Goal: Information Seeking & Learning: Compare options

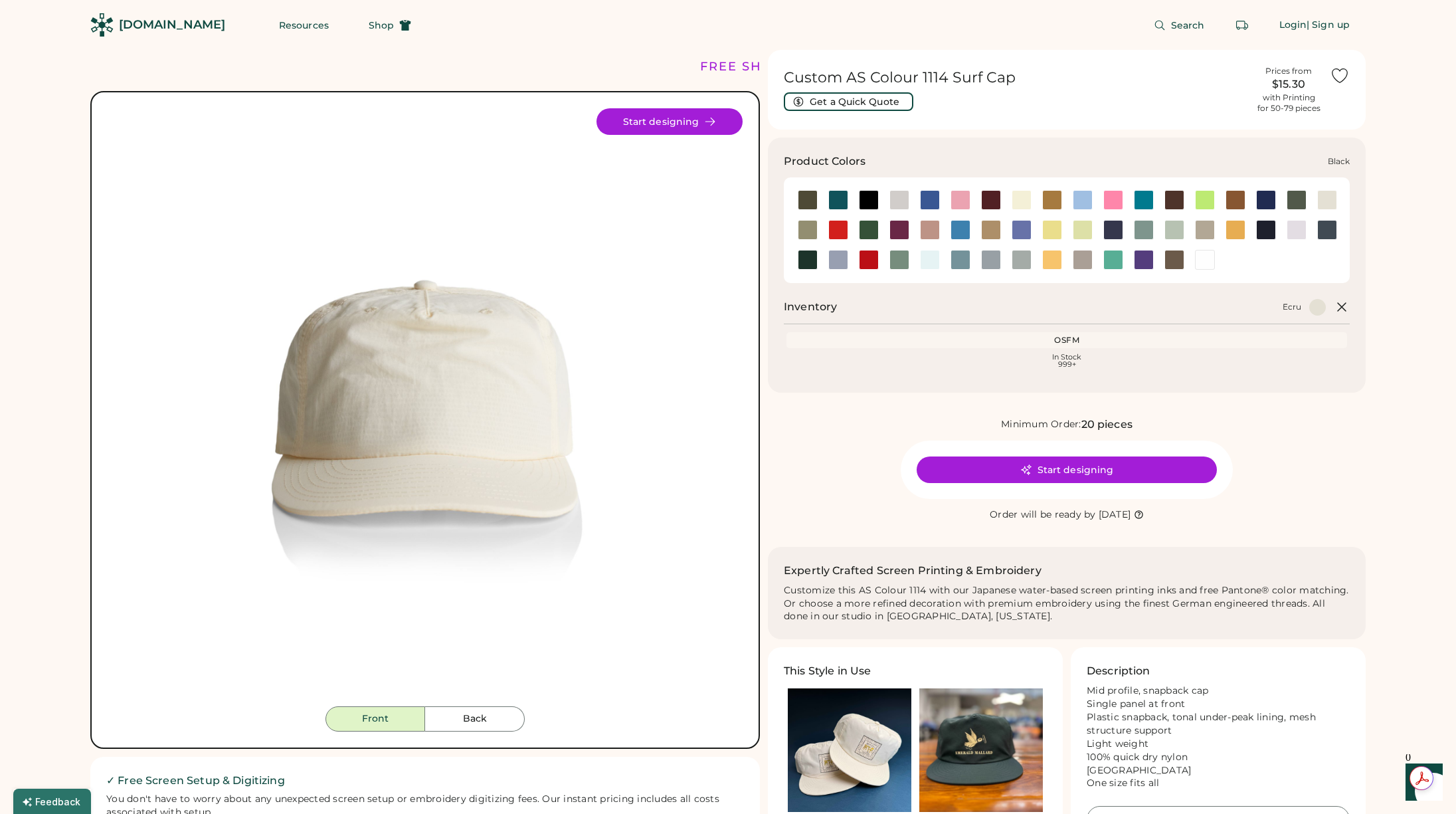
click at [867, 193] on div at bounding box center [868, 200] width 20 height 20
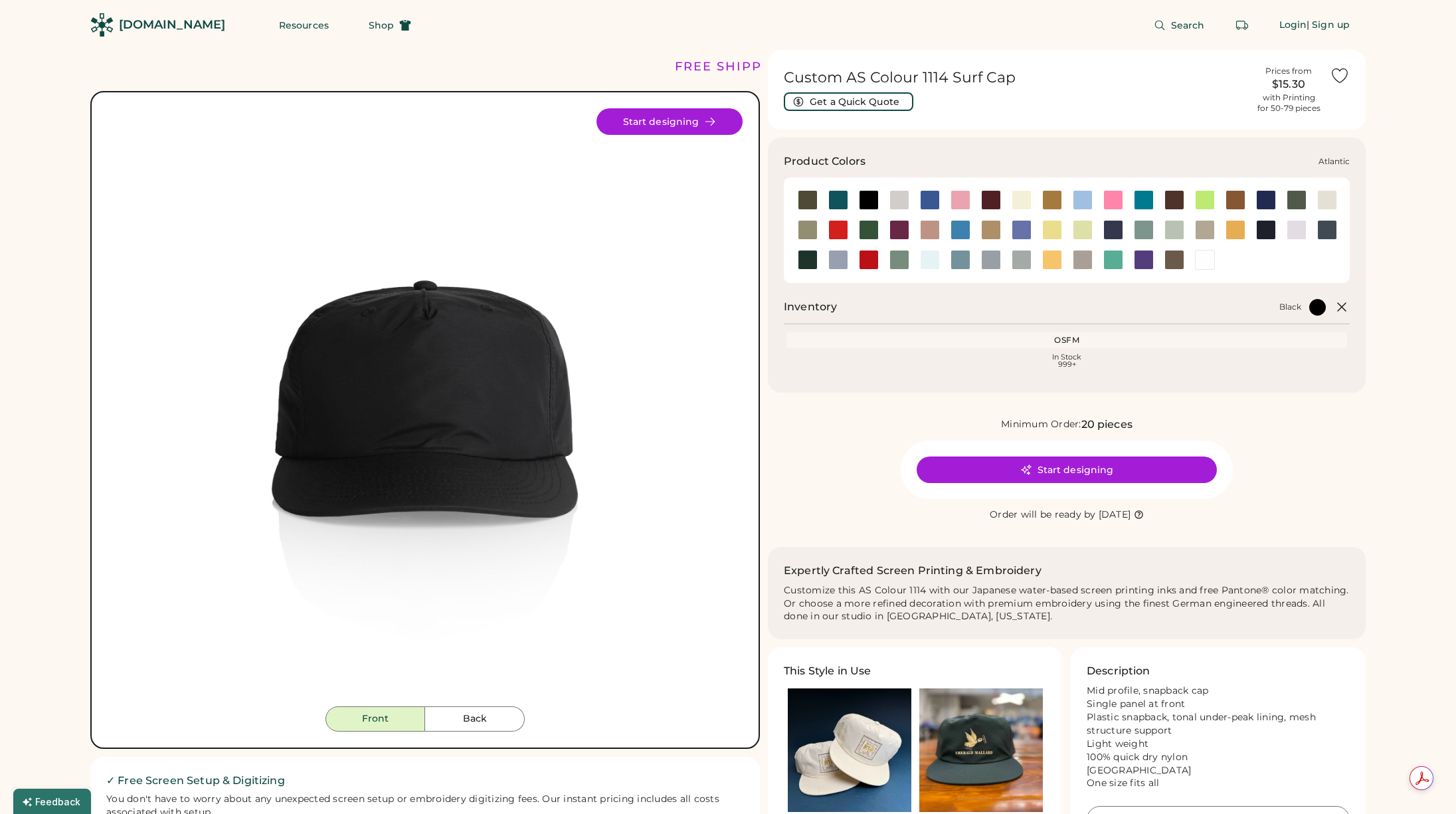
click at [838, 197] on div at bounding box center [838, 200] width 20 height 20
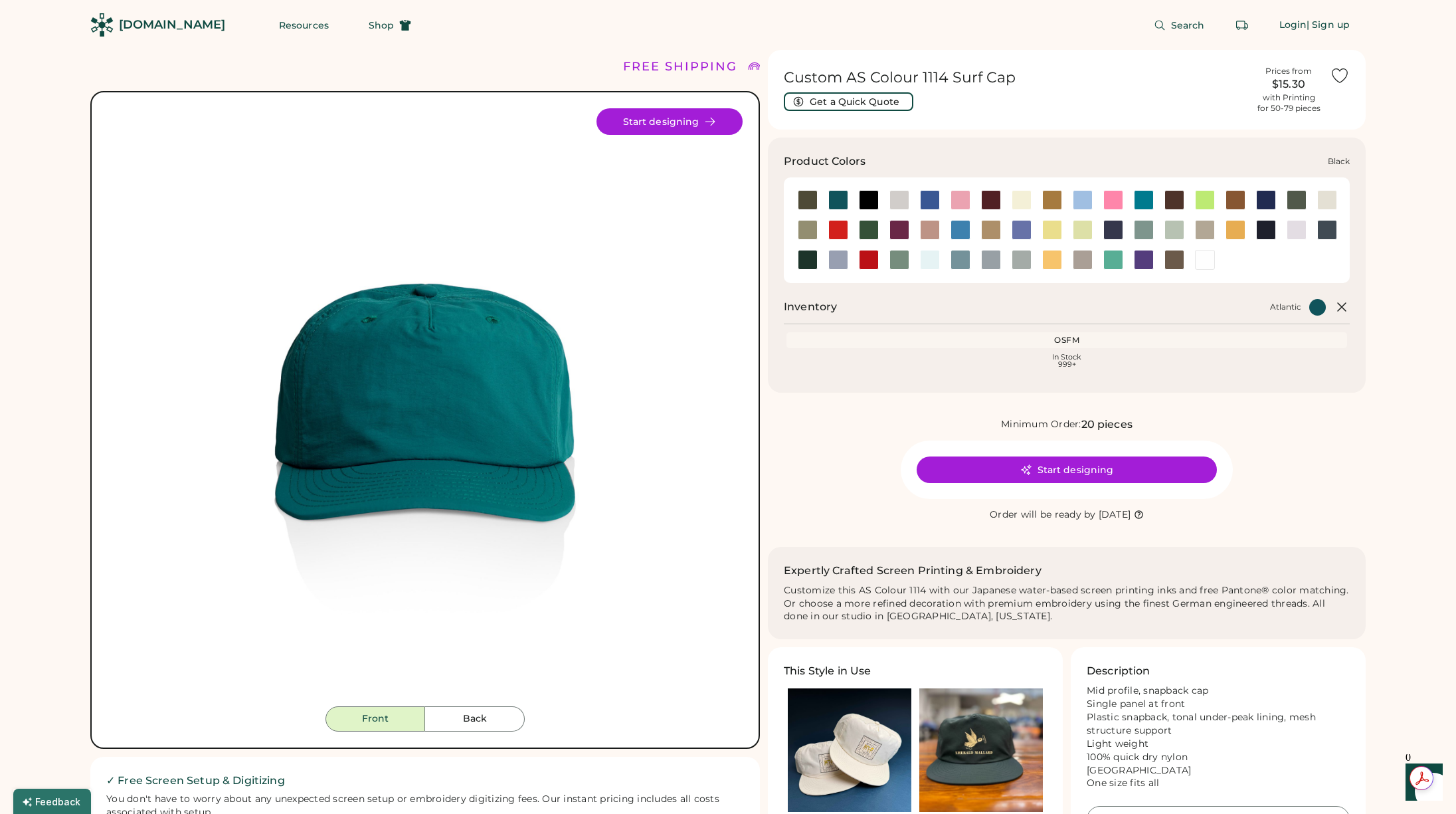
click at [874, 206] on div at bounding box center [868, 200] width 20 height 20
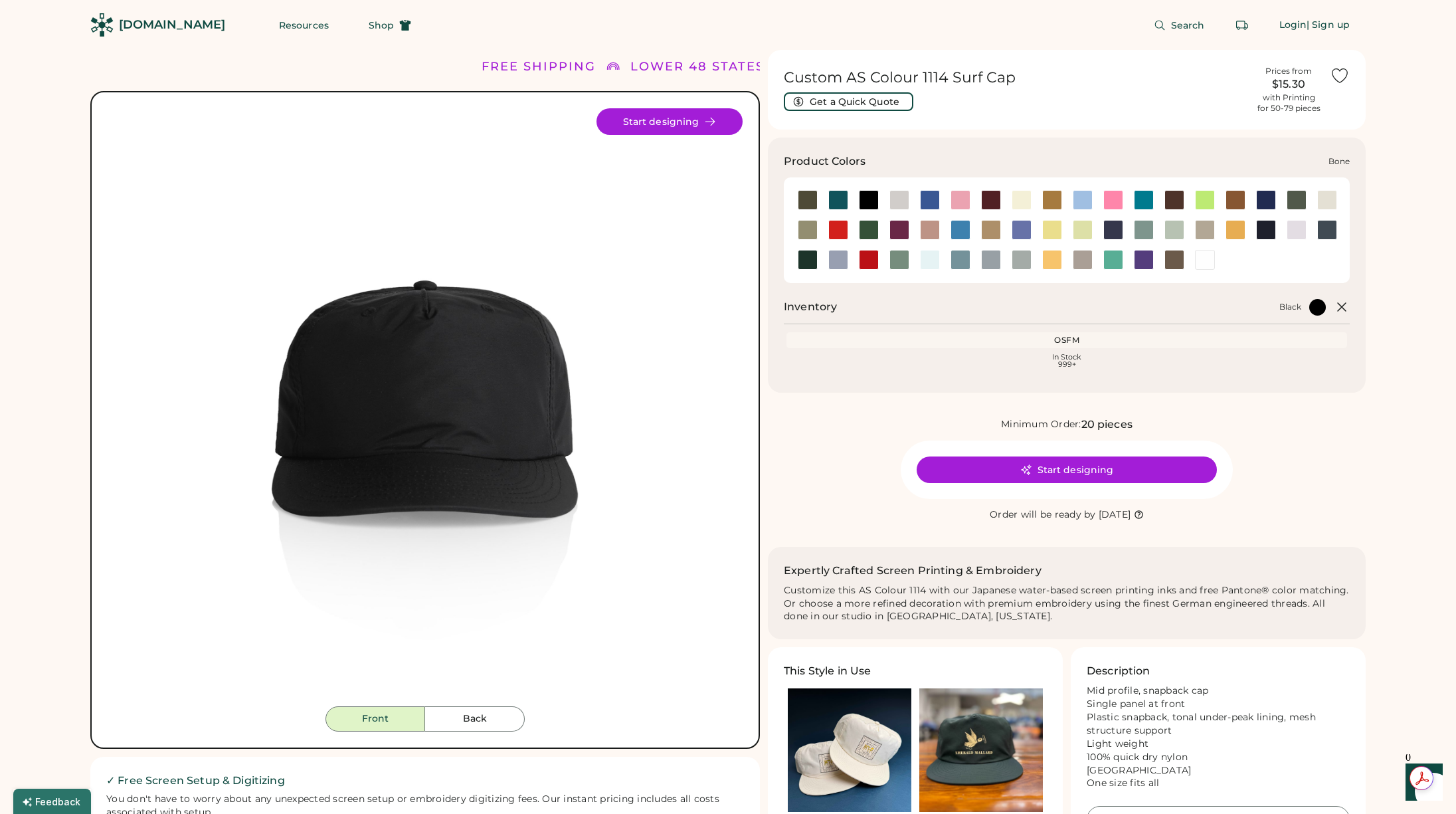
click at [902, 207] on div at bounding box center [899, 200] width 20 height 20
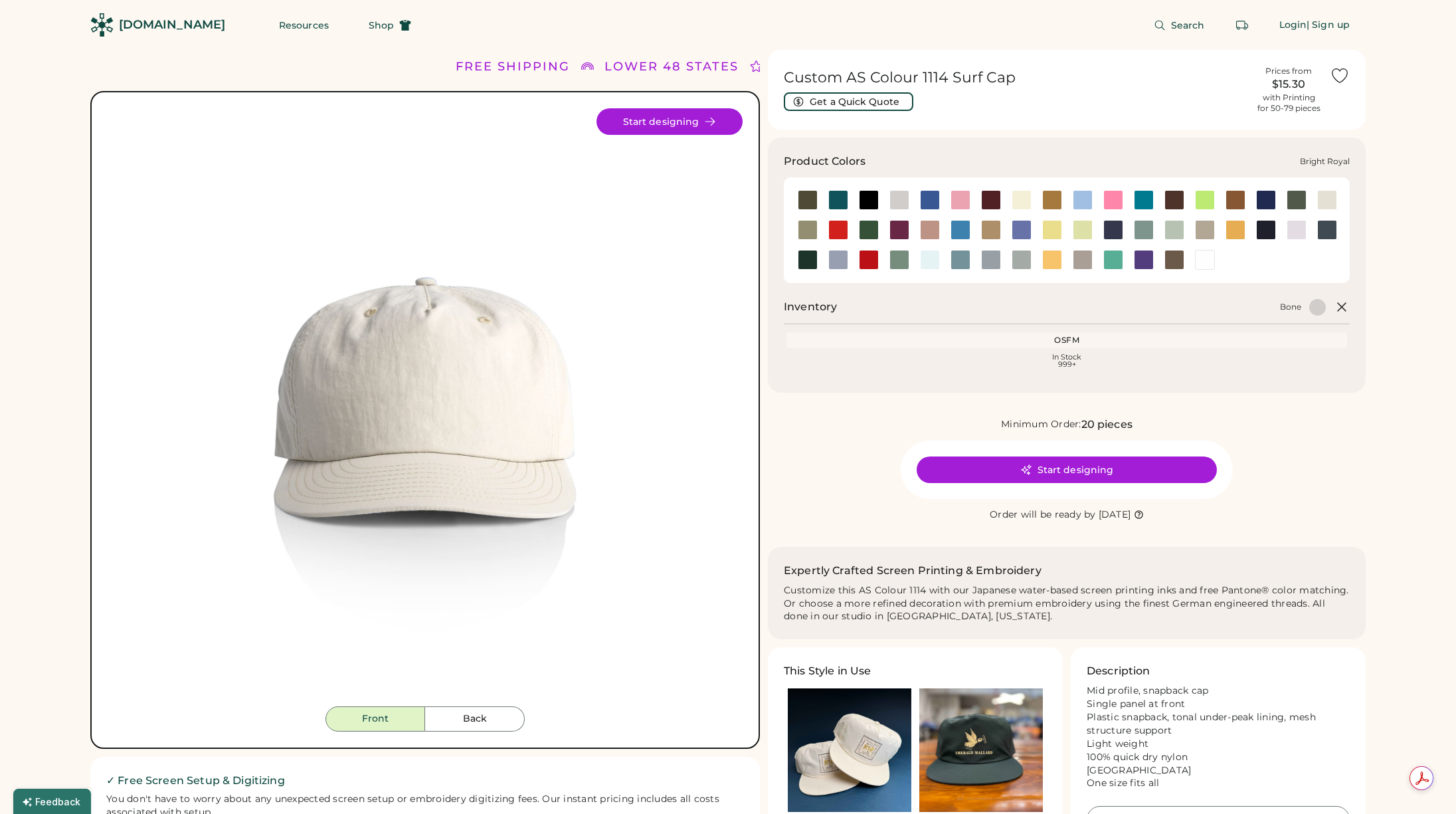
click at [925, 204] on div at bounding box center [929, 200] width 20 height 20
click at [962, 208] on div at bounding box center [960, 200] width 20 height 20
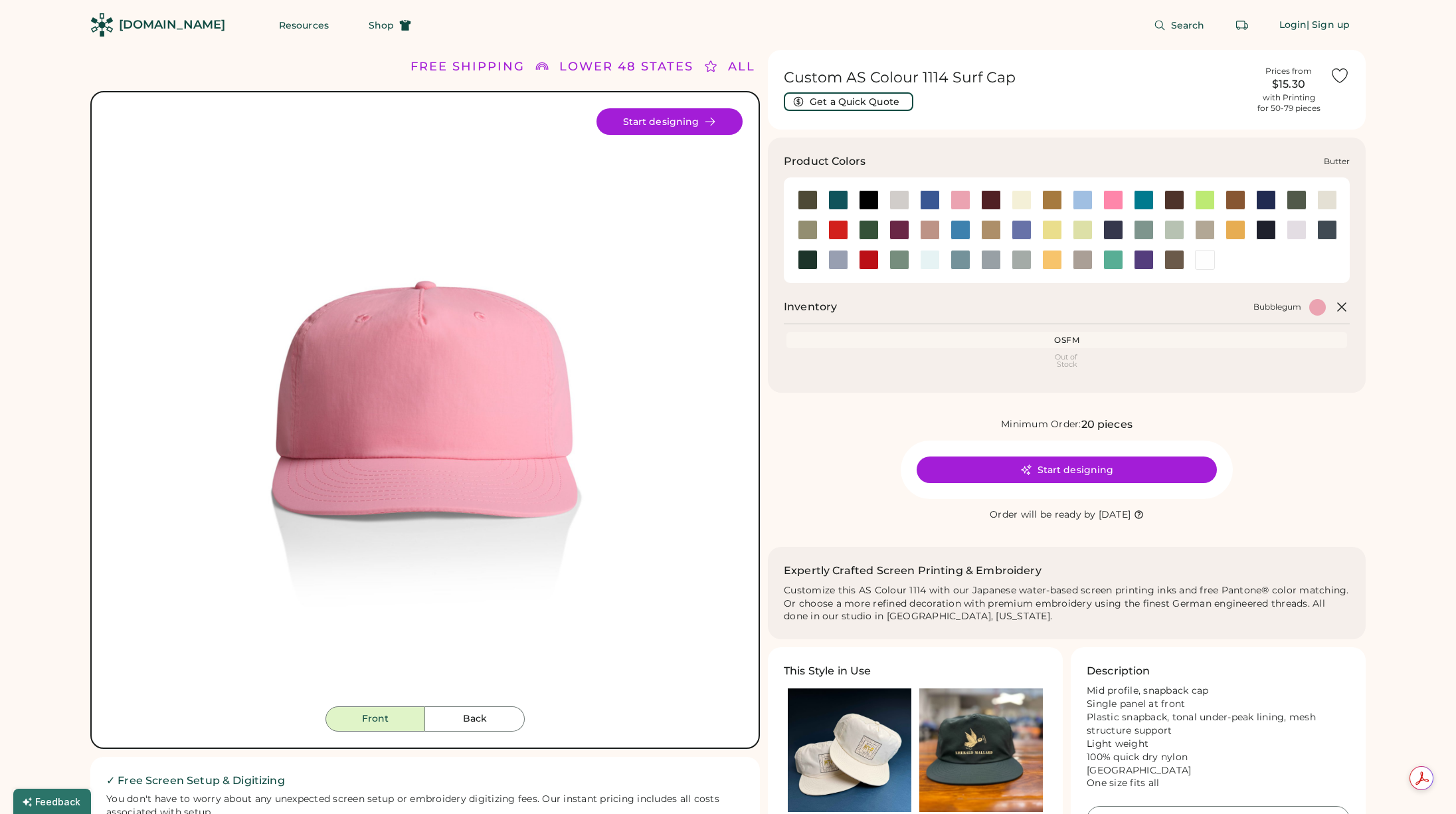
click at [1013, 197] on div at bounding box center [1021, 200] width 20 height 20
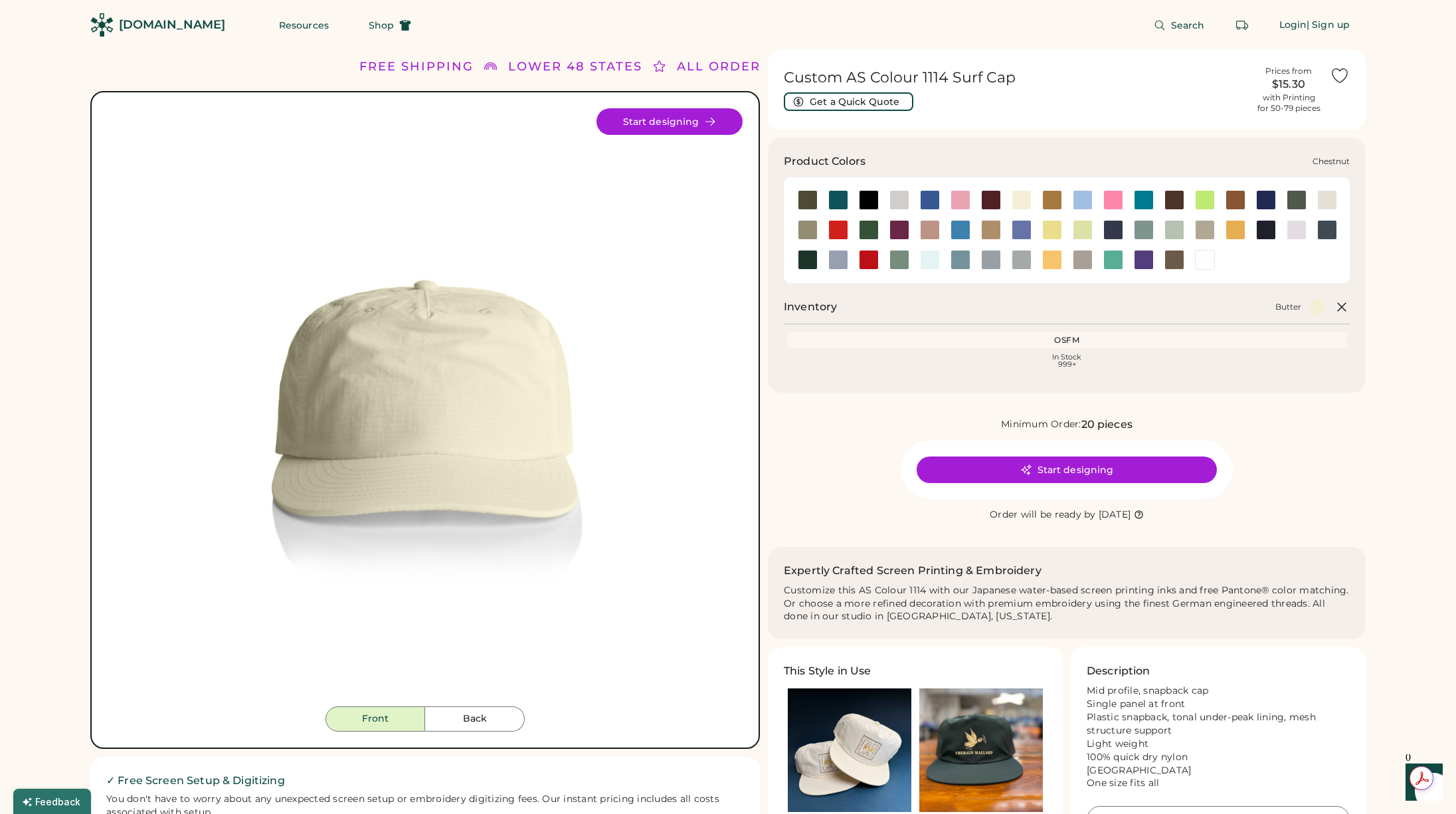
click at [1180, 197] on div at bounding box center [1173, 200] width 20 height 20
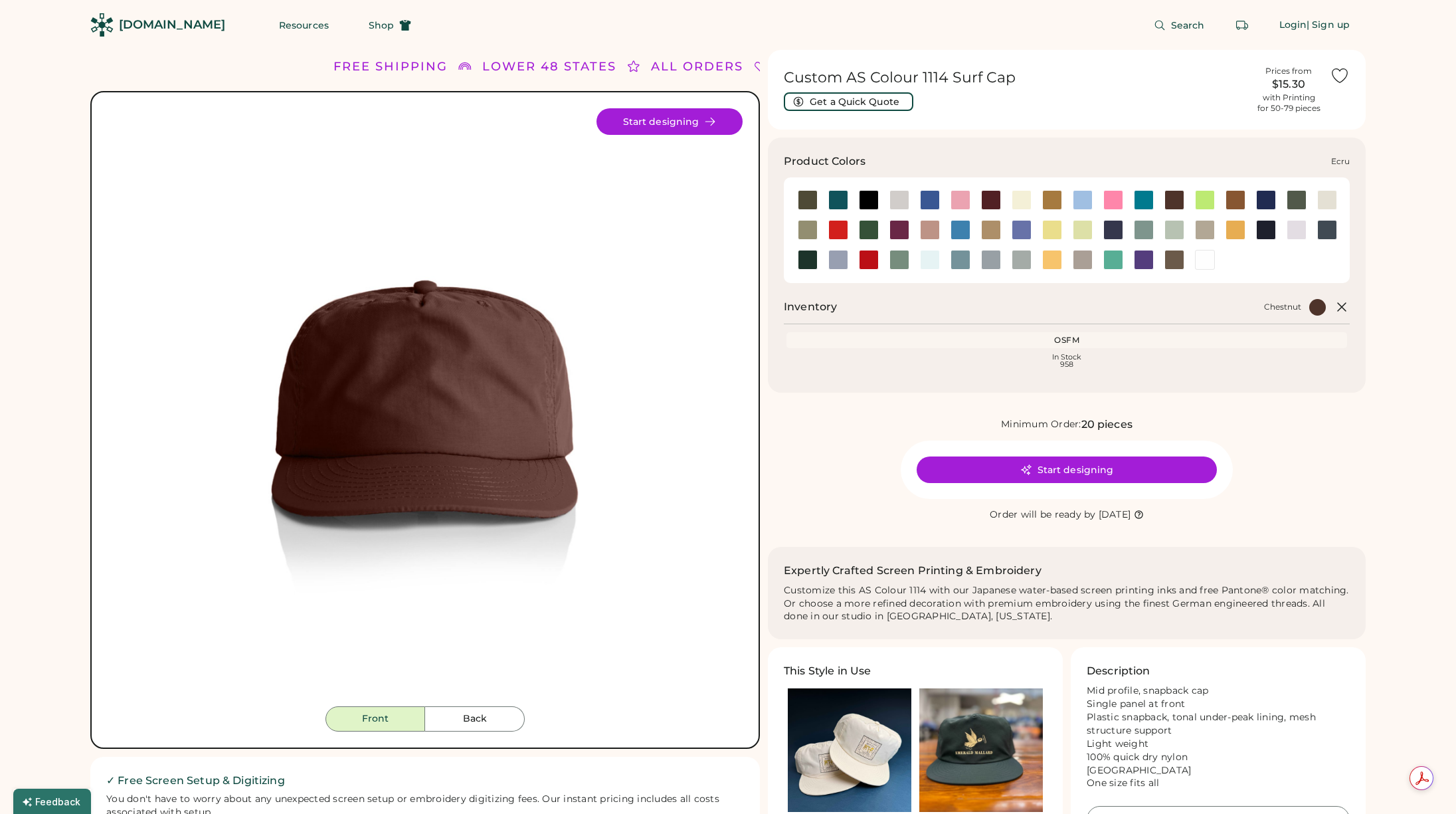
click at [1330, 198] on div at bounding box center [1326, 200] width 20 height 20
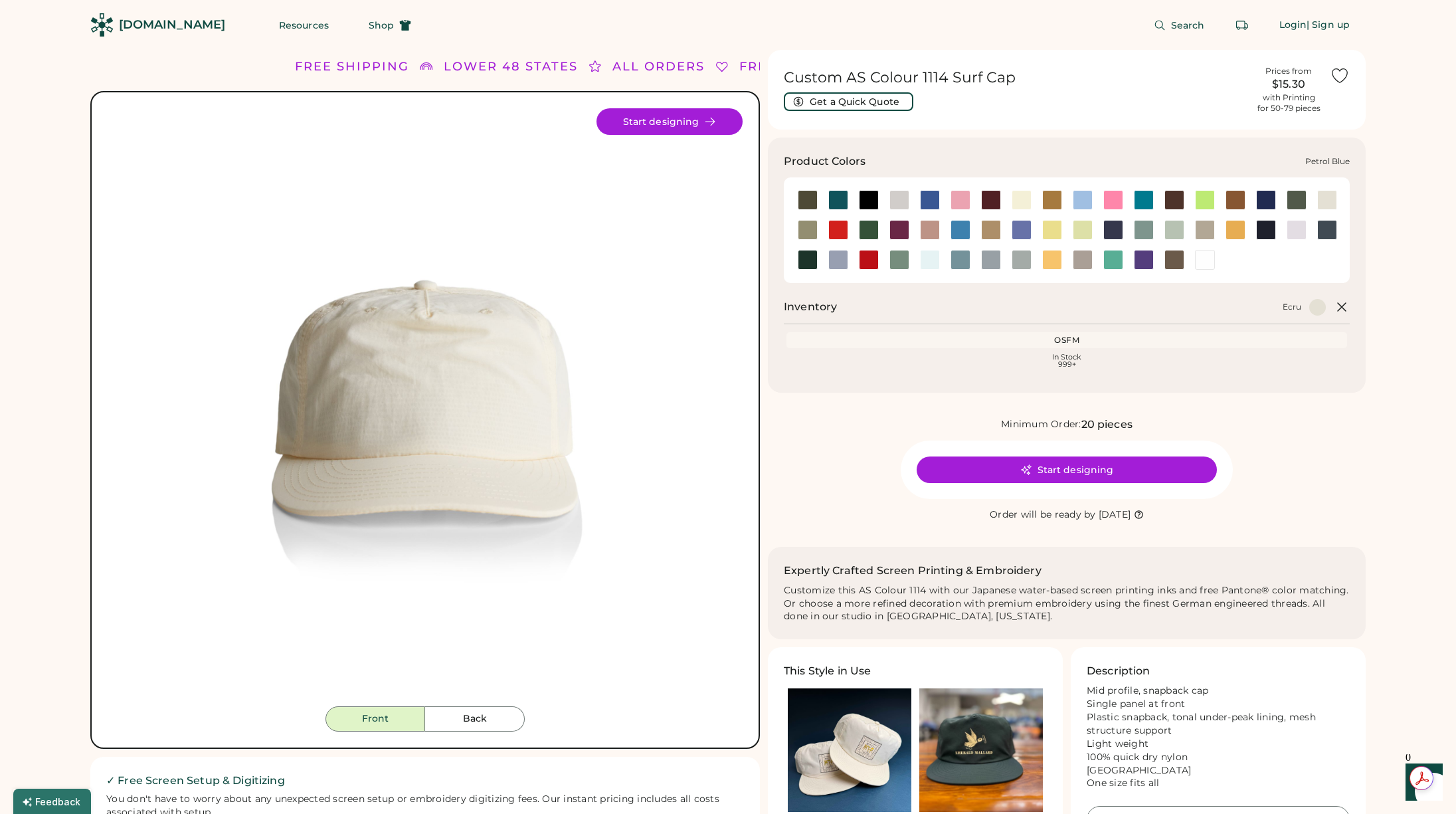
click at [1322, 232] on div at bounding box center [1326, 230] width 20 height 20
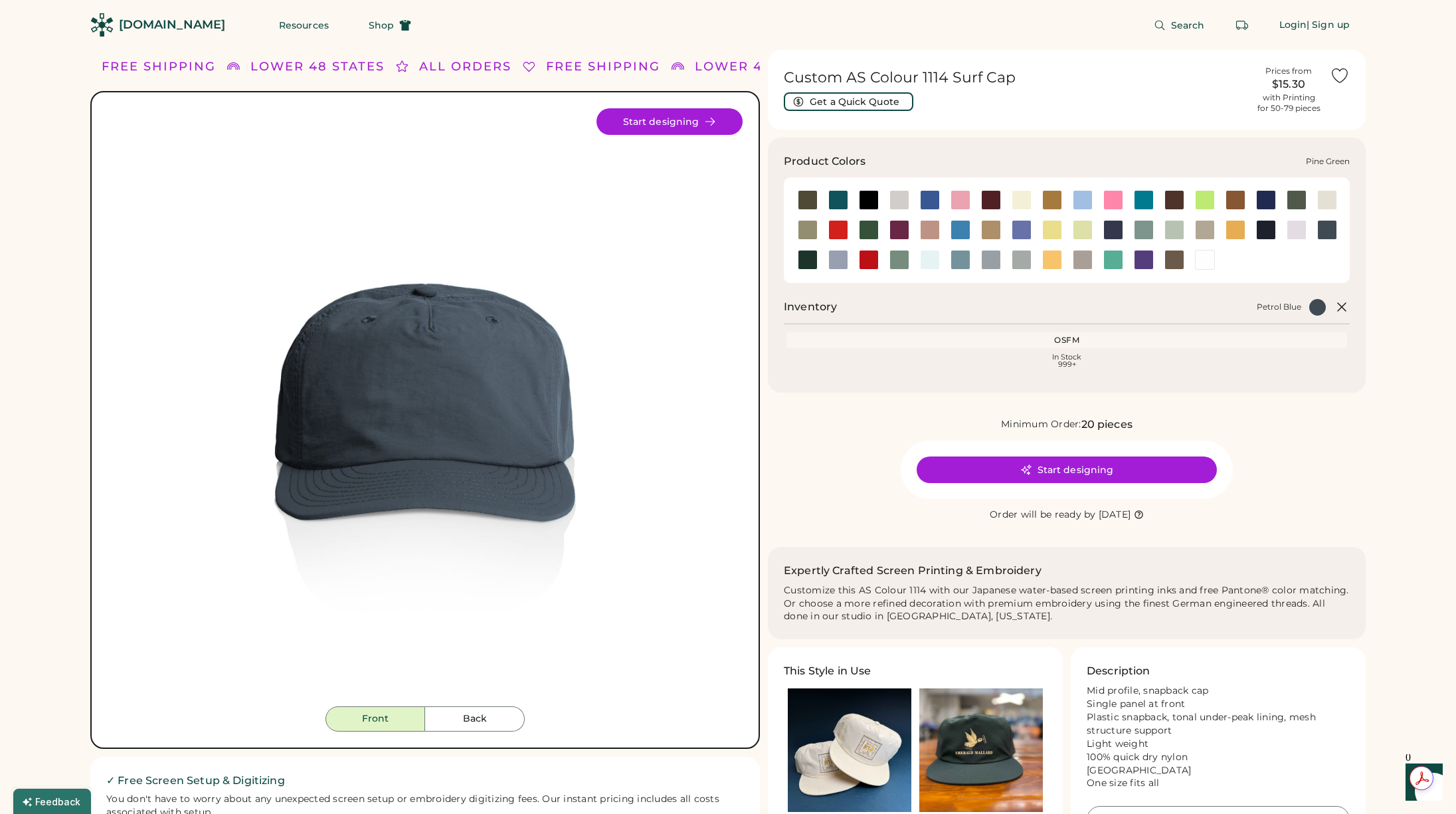
click at [808, 257] on div at bounding box center [808, 259] width 20 height 20
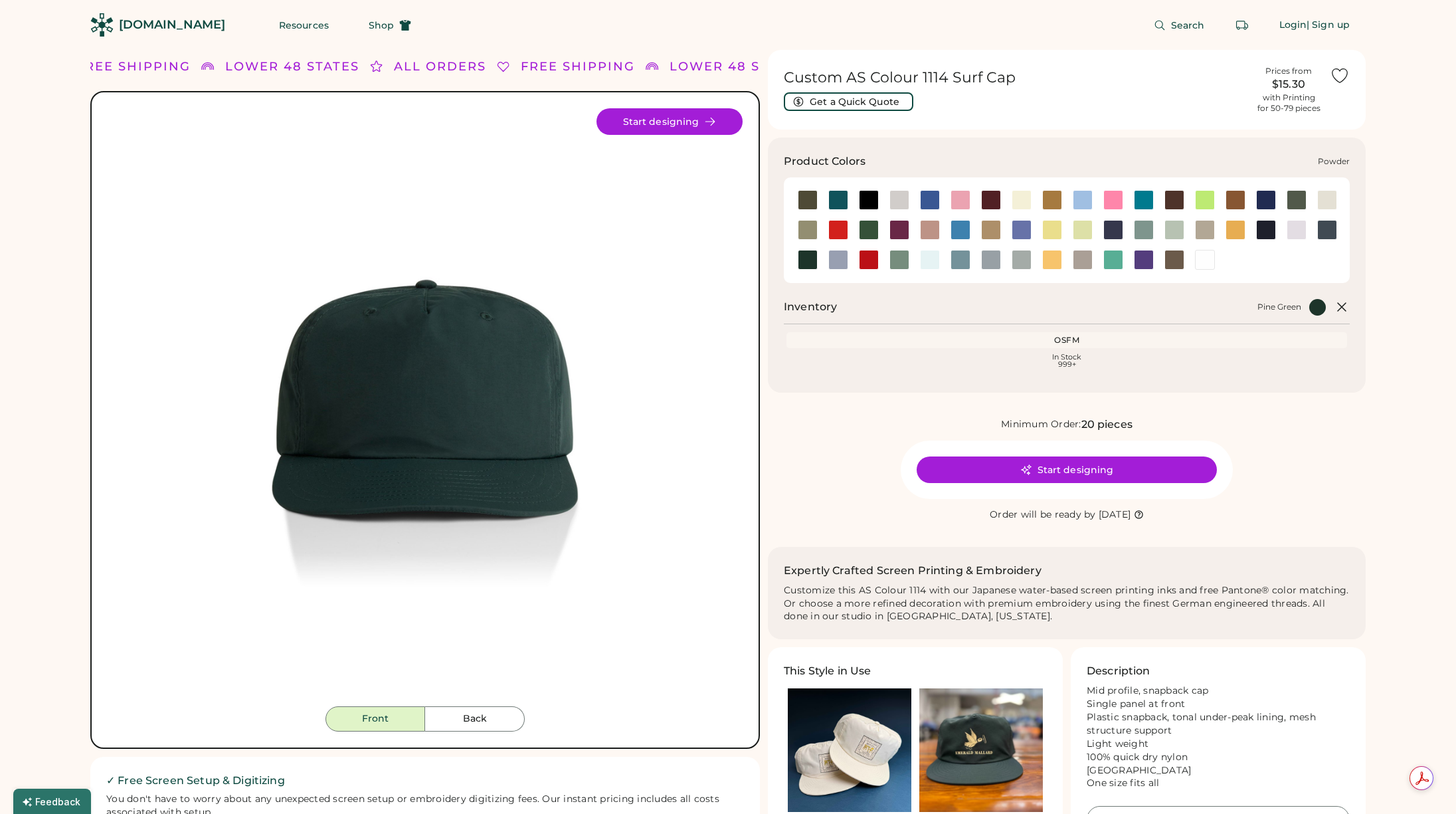
click at [840, 261] on div at bounding box center [838, 259] width 20 height 20
click at [814, 226] on div at bounding box center [808, 230] width 20 height 20
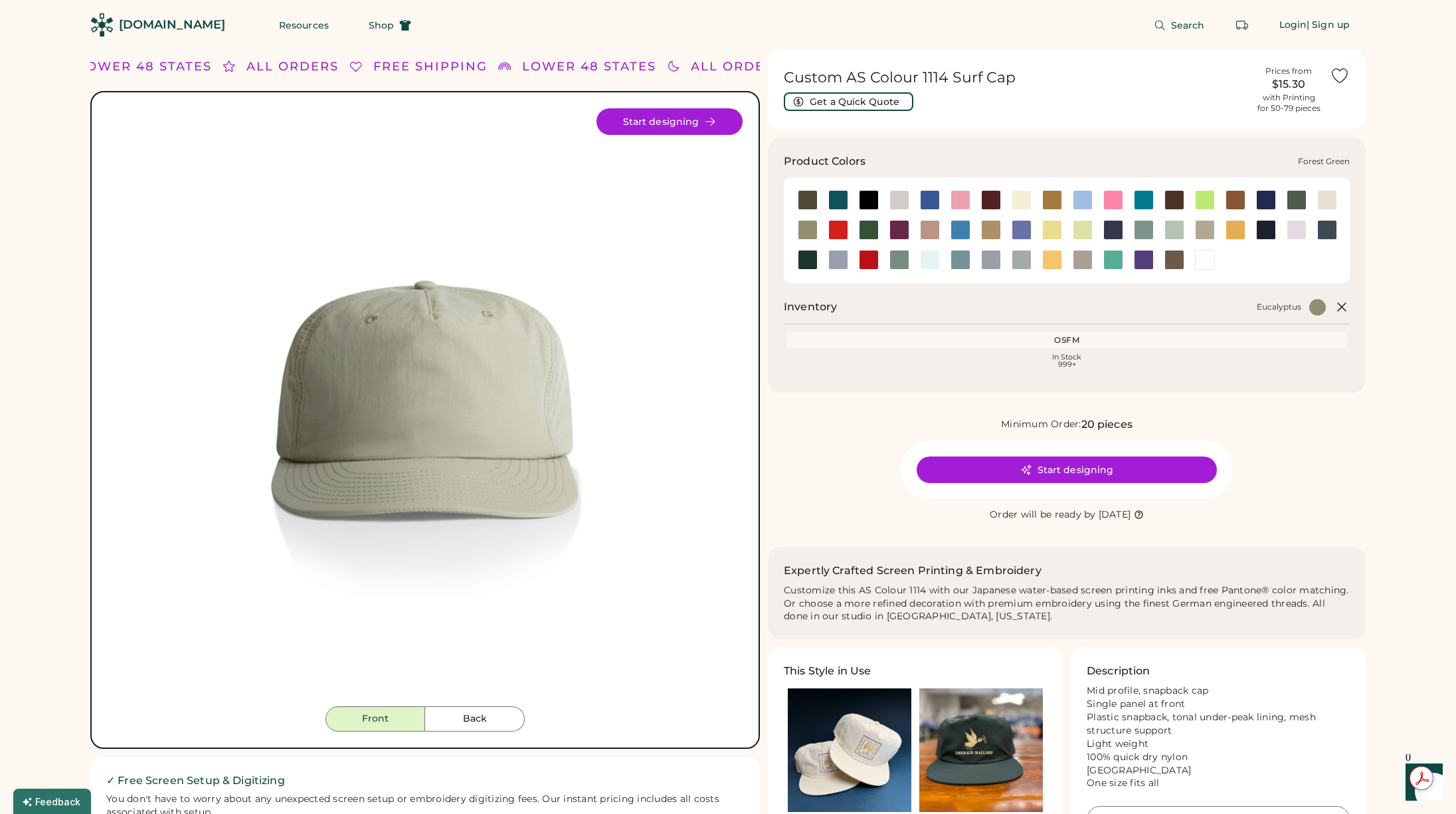
click at [865, 232] on div at bounding box center [868, 230] width 20 height 20
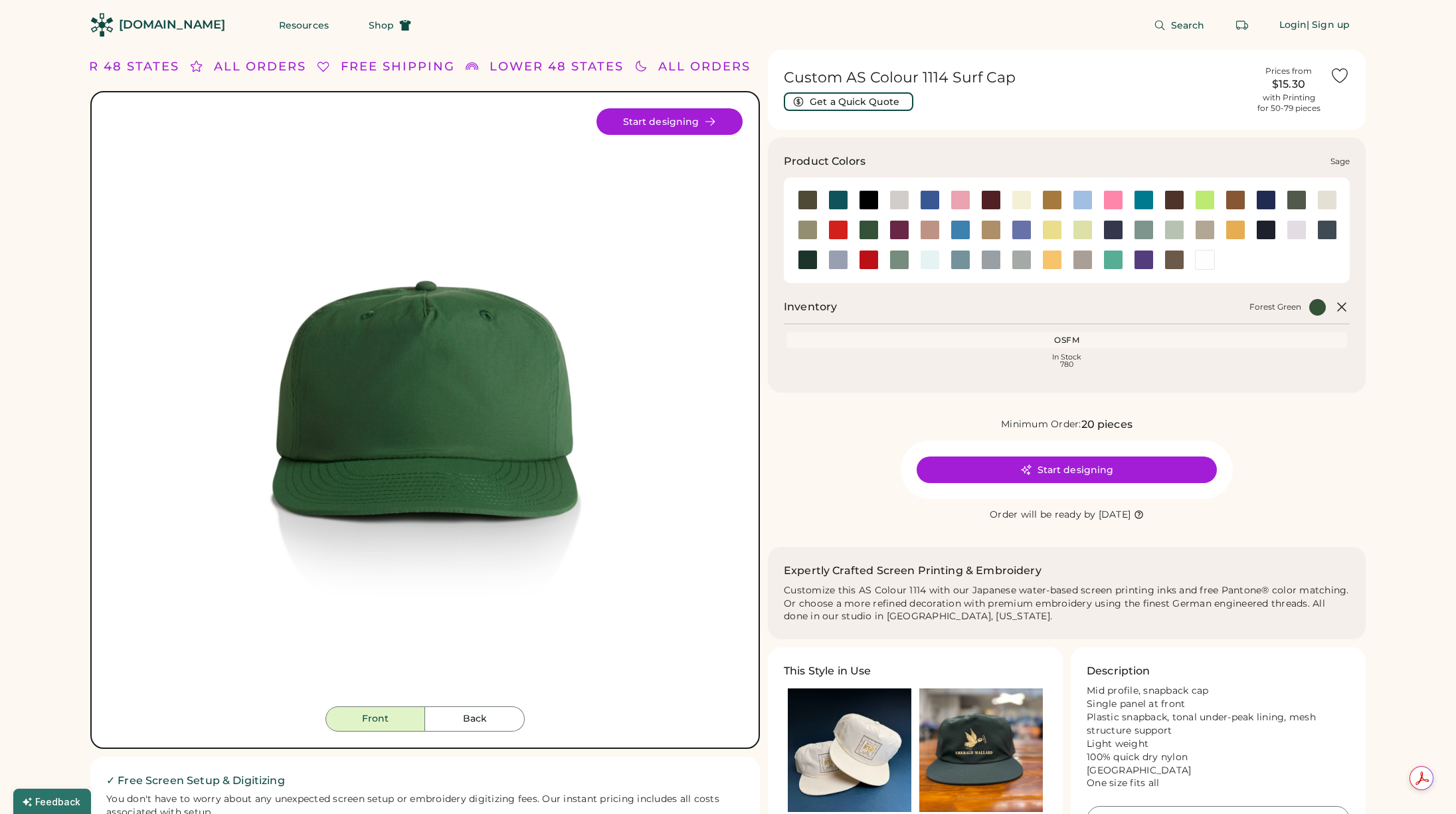
click at [896, 258] on div at bounding box center [899, 259] width 20 height 20
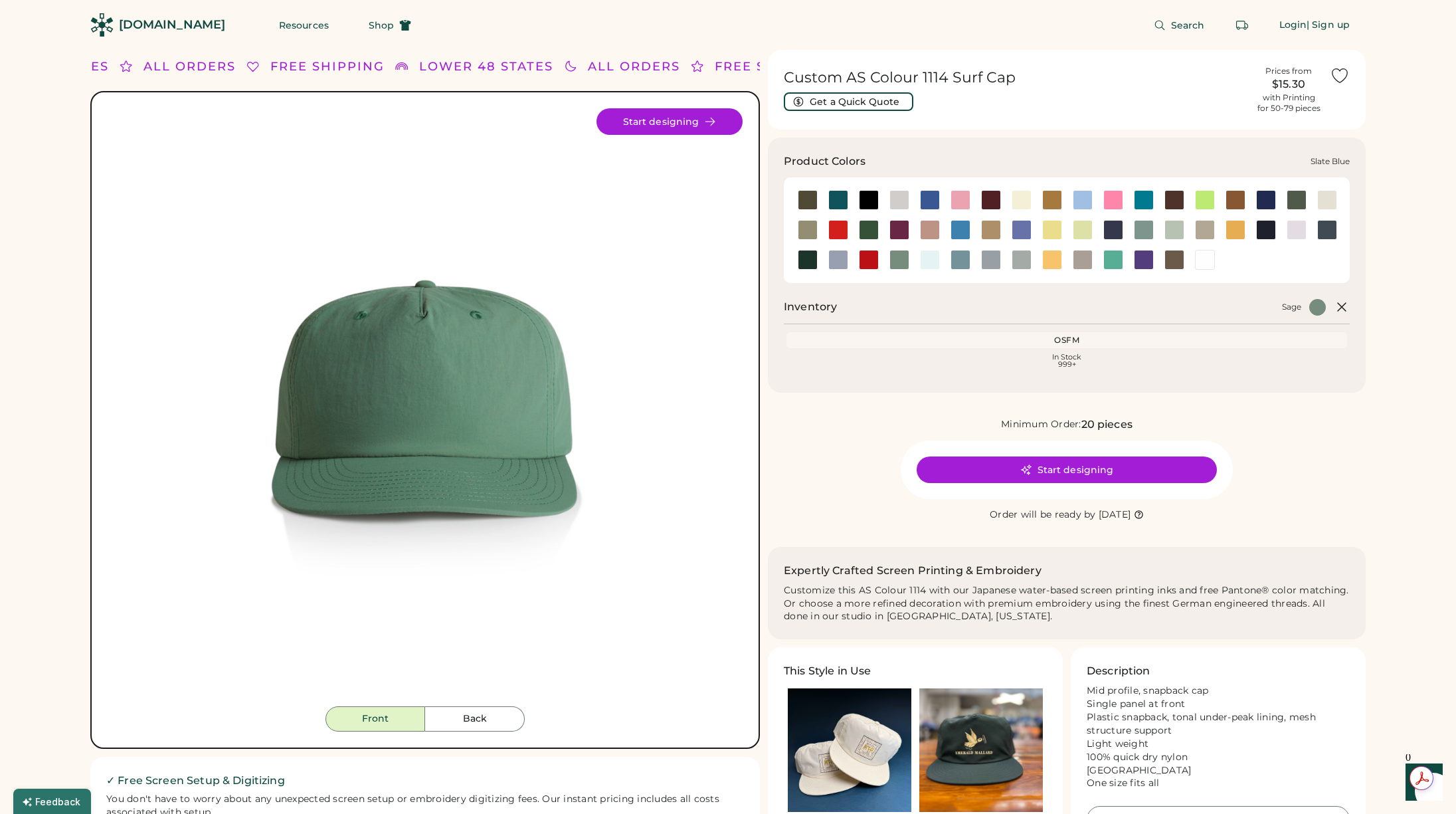
click at [965, 259] on div at bounding box center [960, 259] width 20 height 20
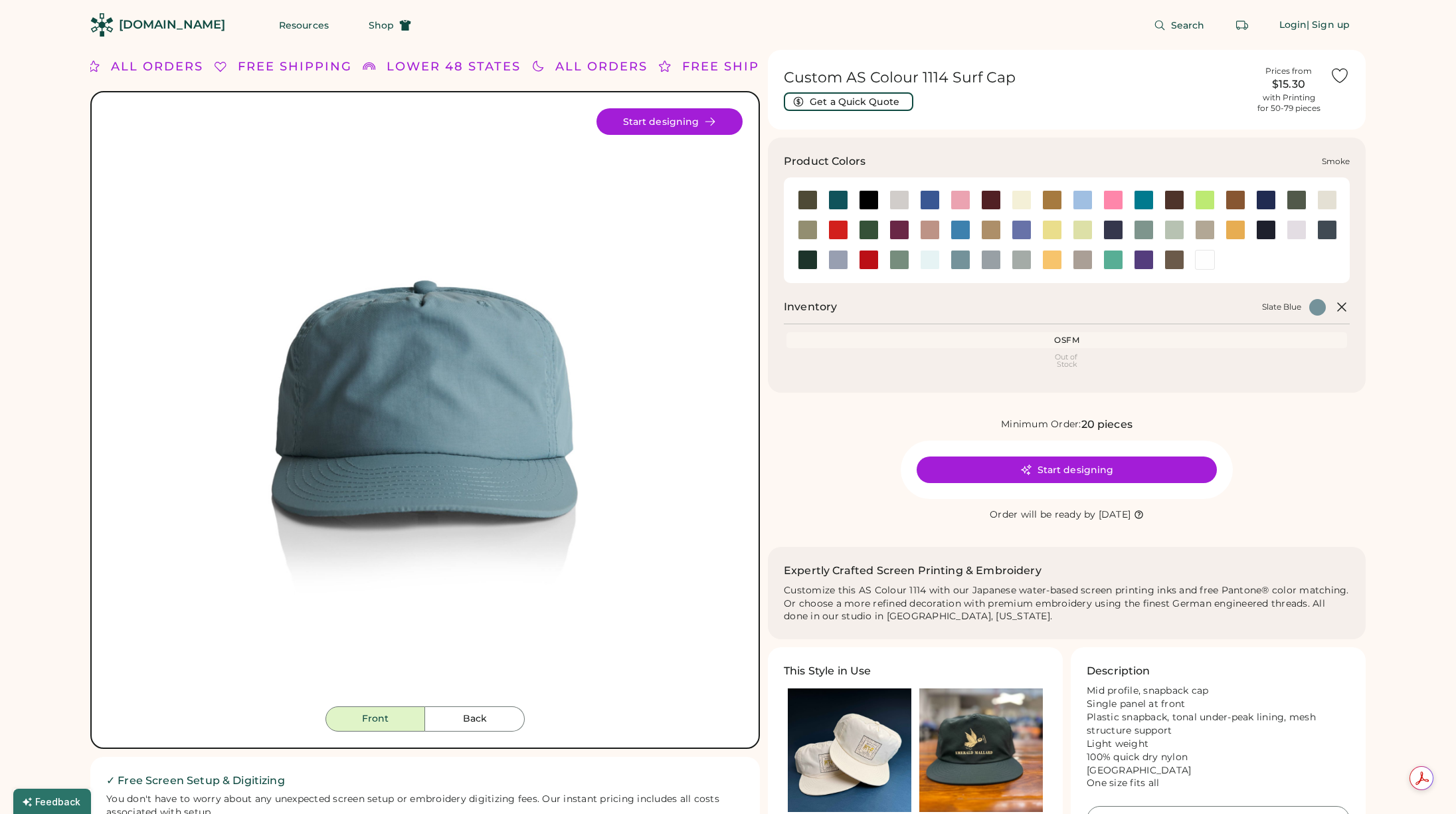
click at [987, 261] on div at bounding box center [991, 259] width 20 height 20
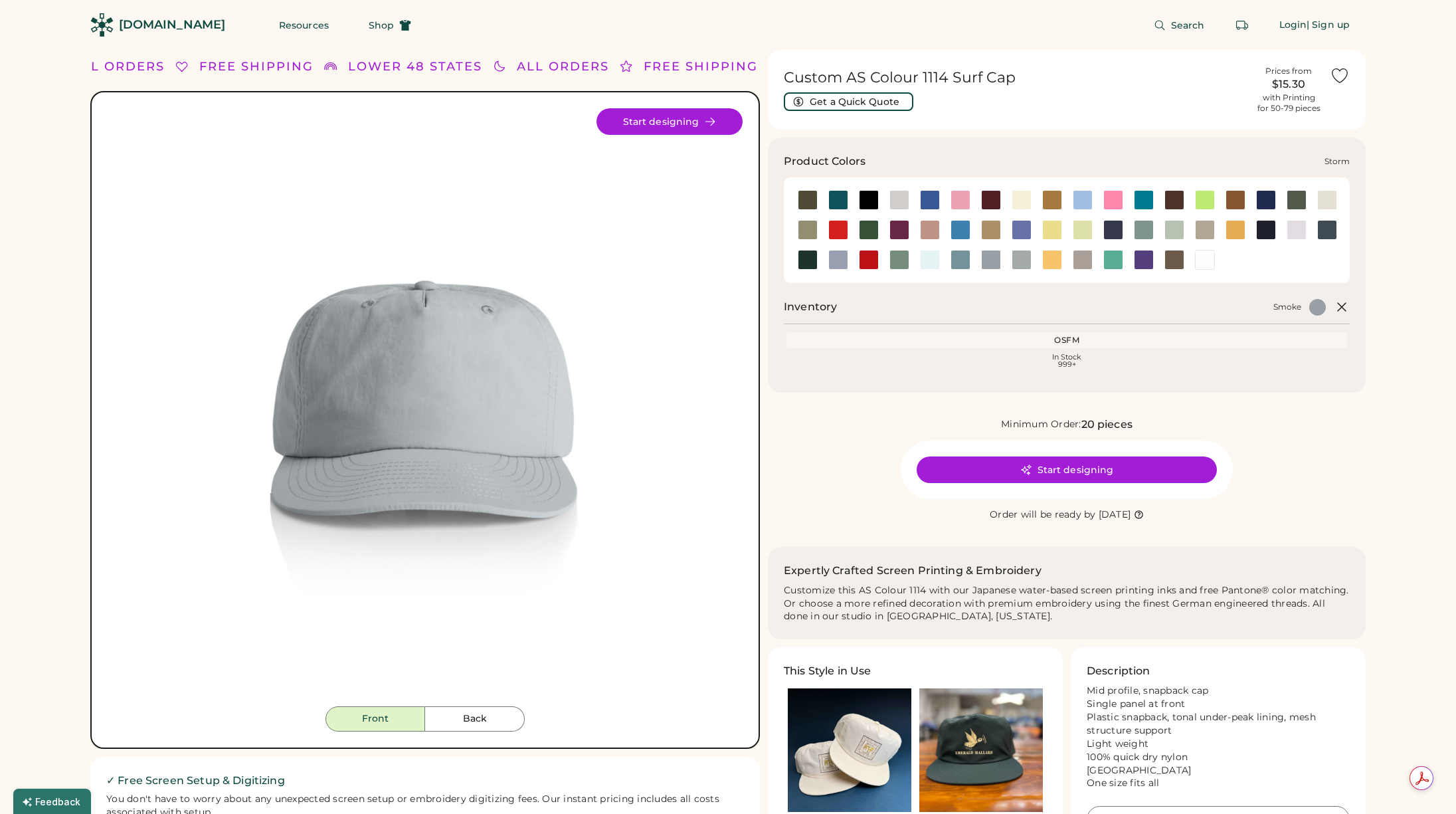
click at [1020, 261] on div at bounding box center [1021, 259] width 20 height 20
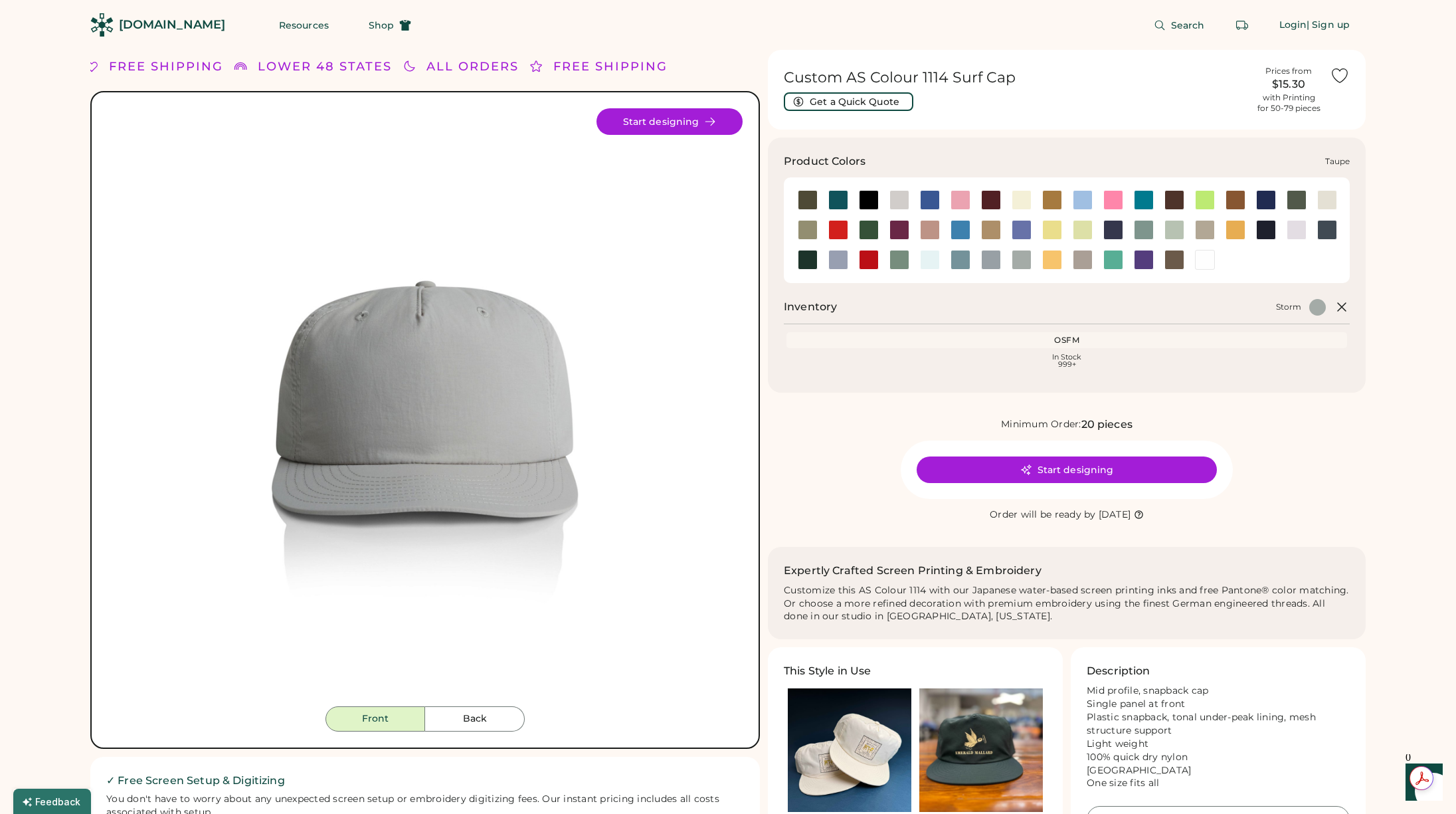
click at [1075, 264] on div at bounding box center [1082, 259] width 20 height 20
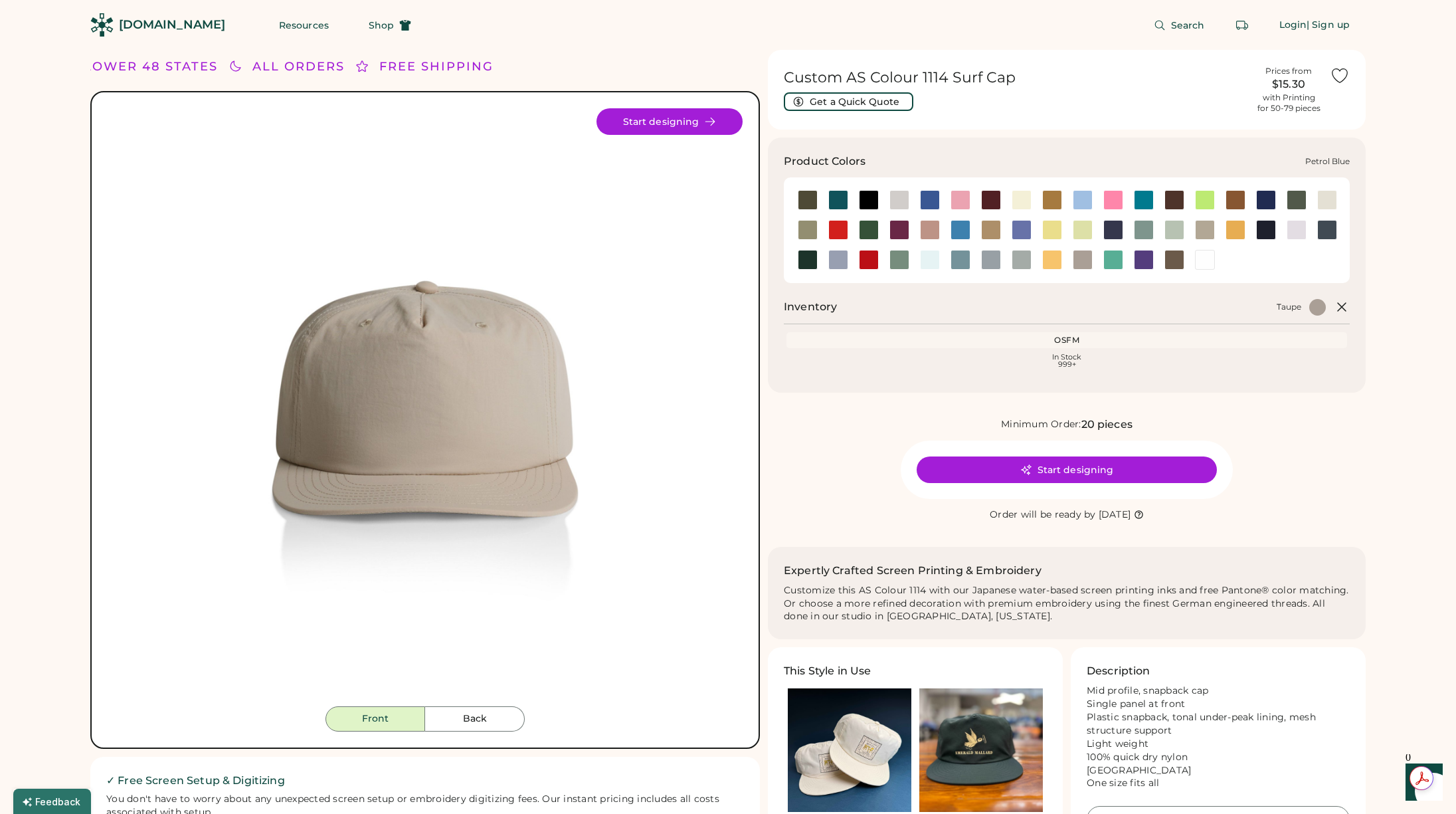
click at [1337, 230] on div at bounding box center [1326, 230] width 30 height 20
click at [1334, 230] on div at bounding box center [1326, 230] width 20 height 20
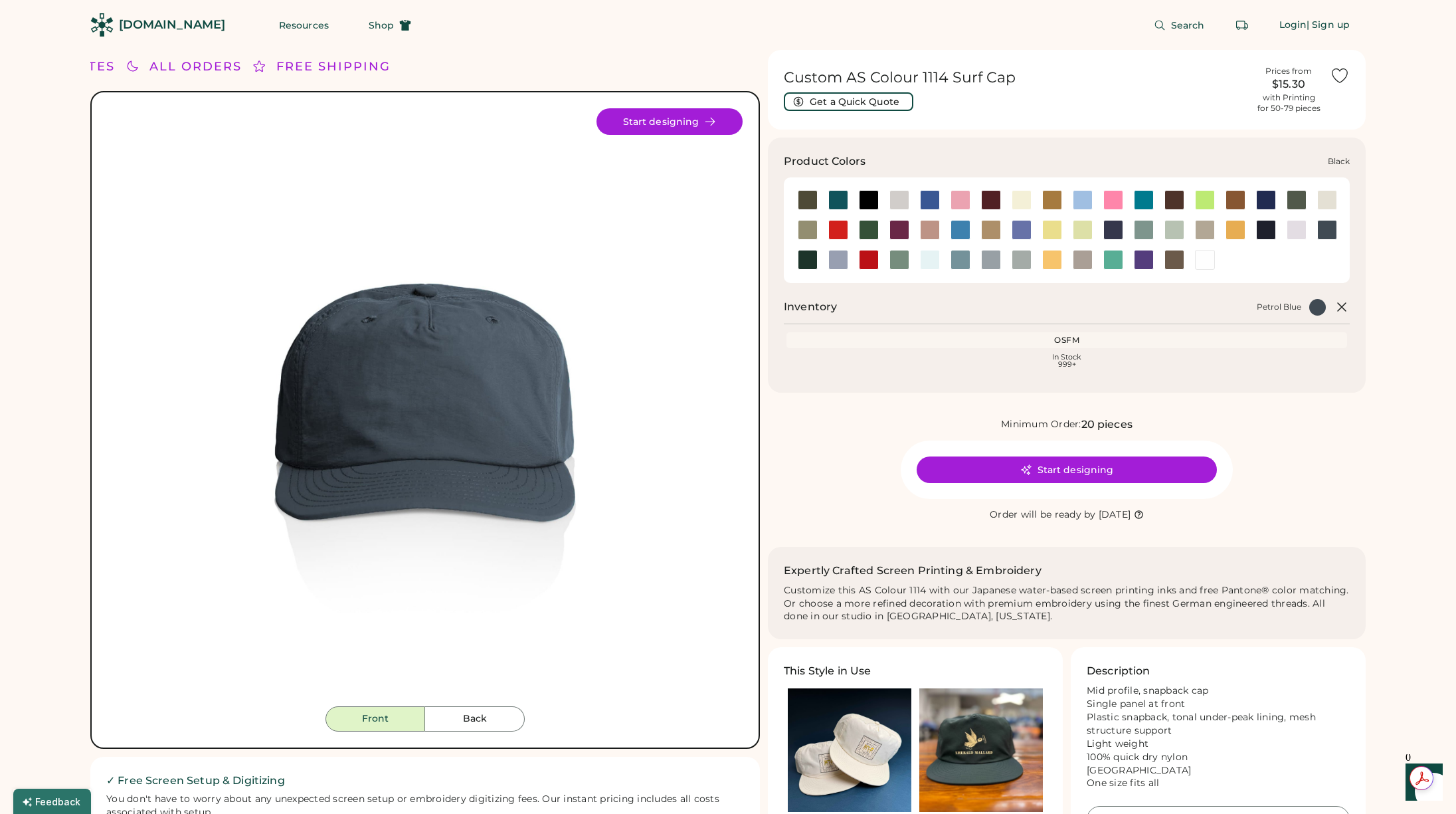
click at [867, 196] on div at bounding box center [868, 200] width 20 height 20
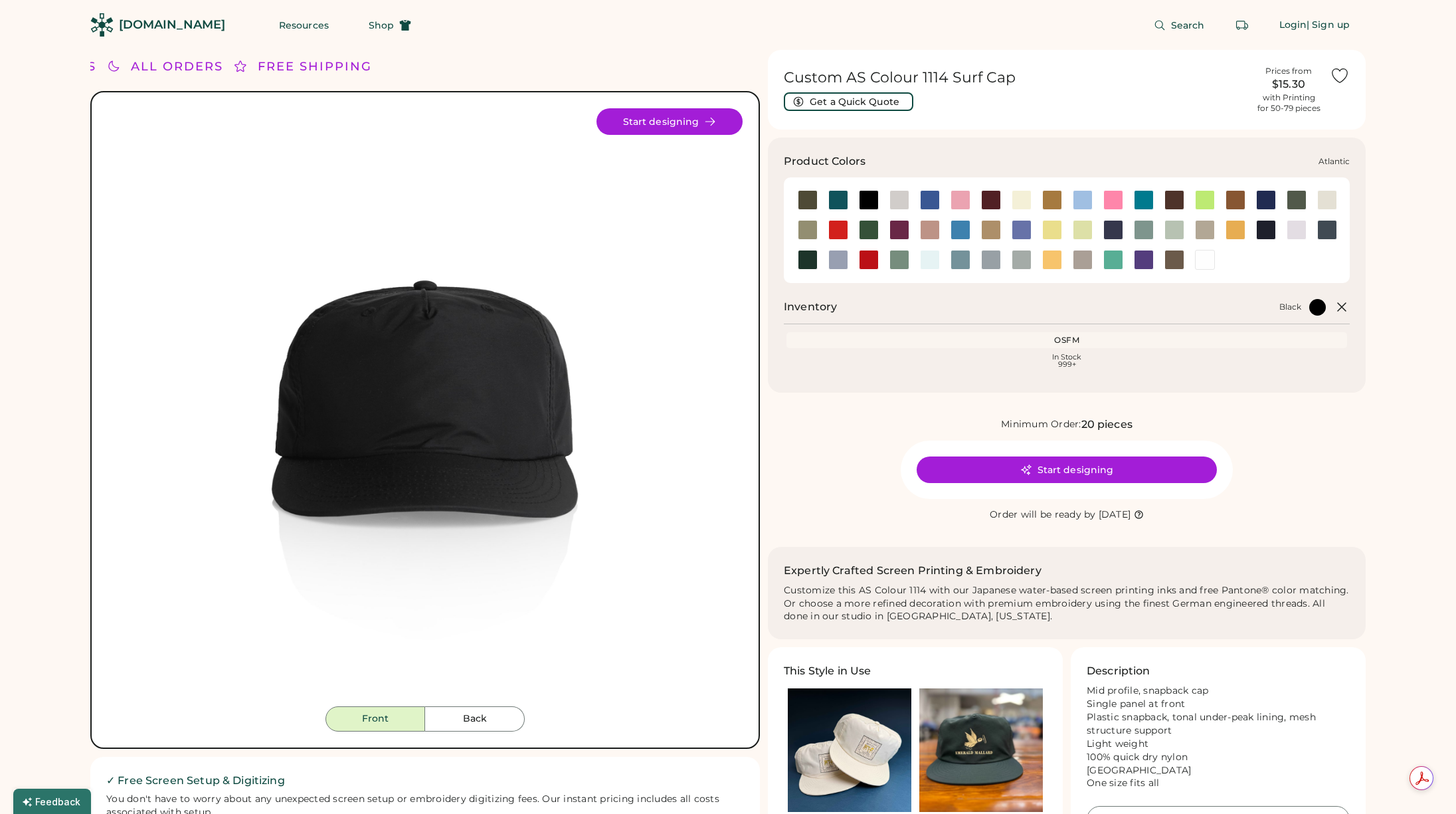
click at [840, 200] on div at bounding box center [838, 200] width 20 height 20
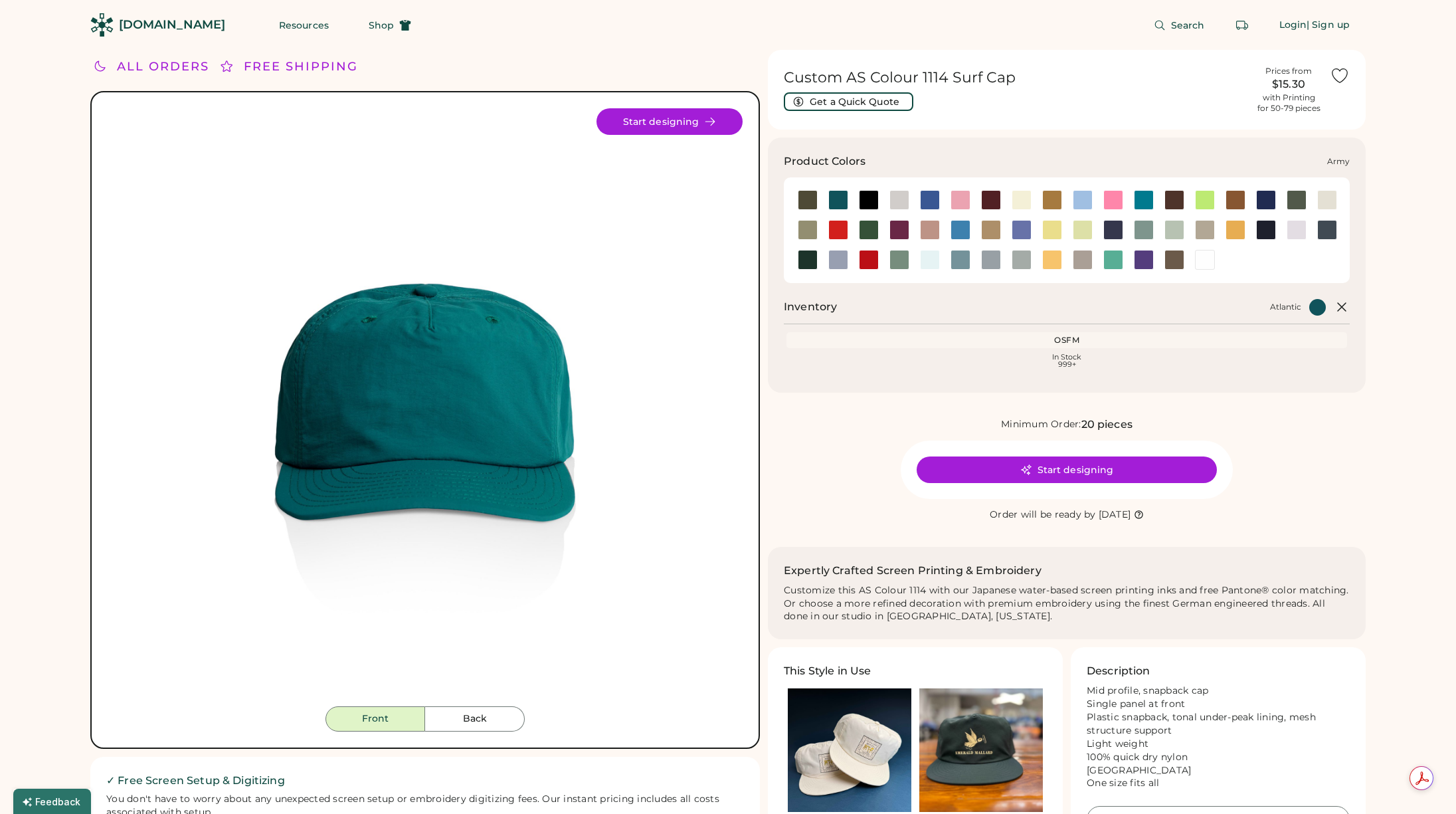
click at [806, 199] on div at bounding box center [808, 200] width 20 height 20
